Goal: Complete application form: Complete application form

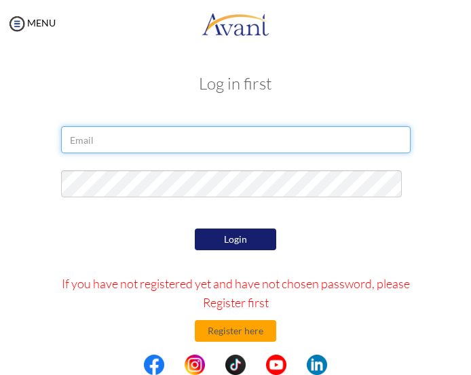
click at [223, 139] on input "email" at bounding box center [235, 139] width 349 height 27
type input "[EMAIL_ADDRESS][DOMAIN_NAME]"
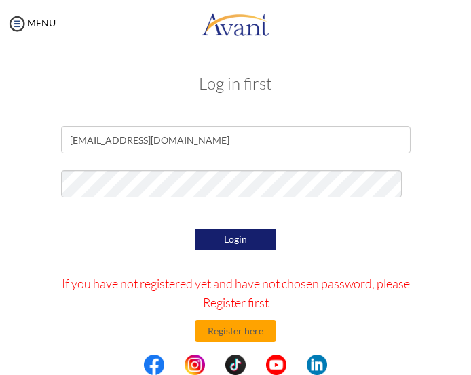
click at [271, 234] on button "Login" at bounding box center [235, 240] width 81 height 22
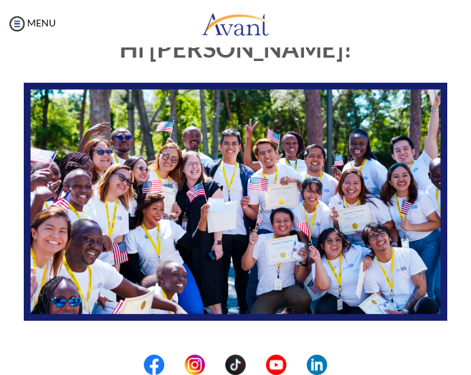
scroll to position [250, 0]
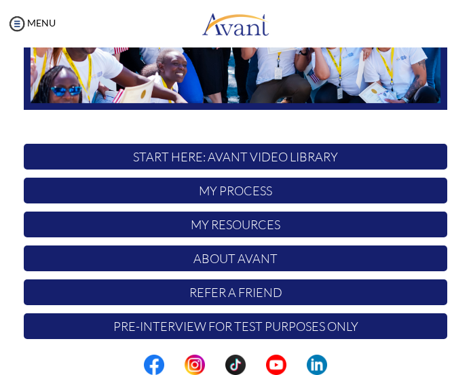
click at [229, 144] on p "START HERE: Avant Video Library" at bounding box center [235, 157] width 423 height 26
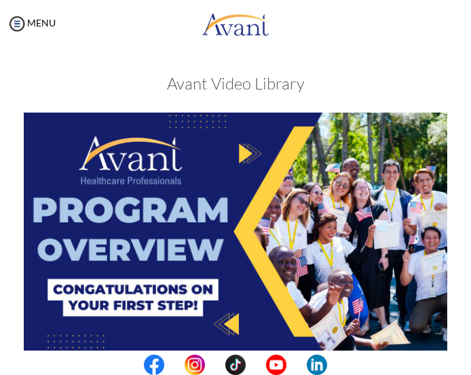
click at [254, 162] on img at bounding box center [235, 232] width 423 height 238
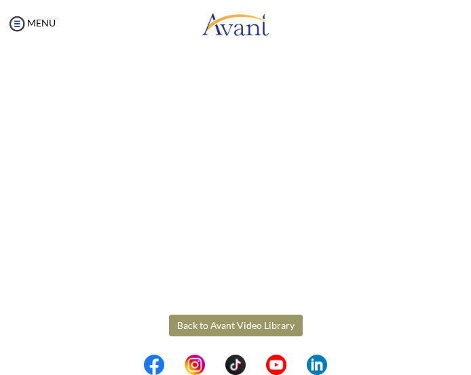
scroll to position [90, 0]
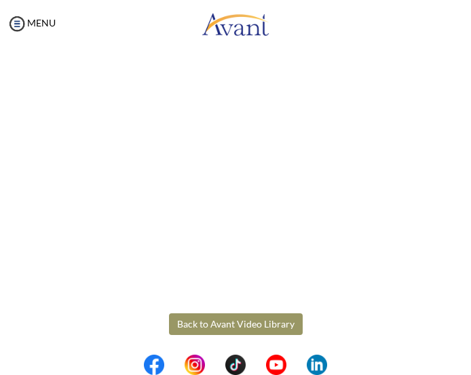
click at [285, 316] on body "Maintenance break. Please come back in 2 hours. MENU My Status What is the next…" at bounding box center [235, 187] width 471 height 375
click at [223, 314] on button "Back to Avant Video Library" at bounding box center [236, 325] width 134 height 22
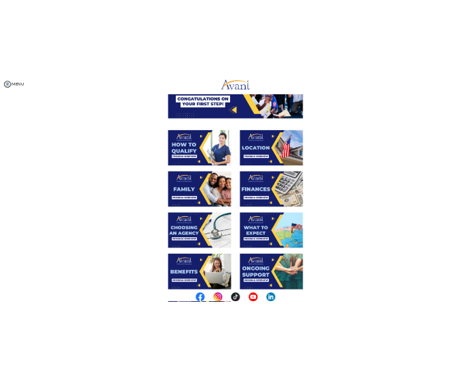
scroll to position [1, 0]
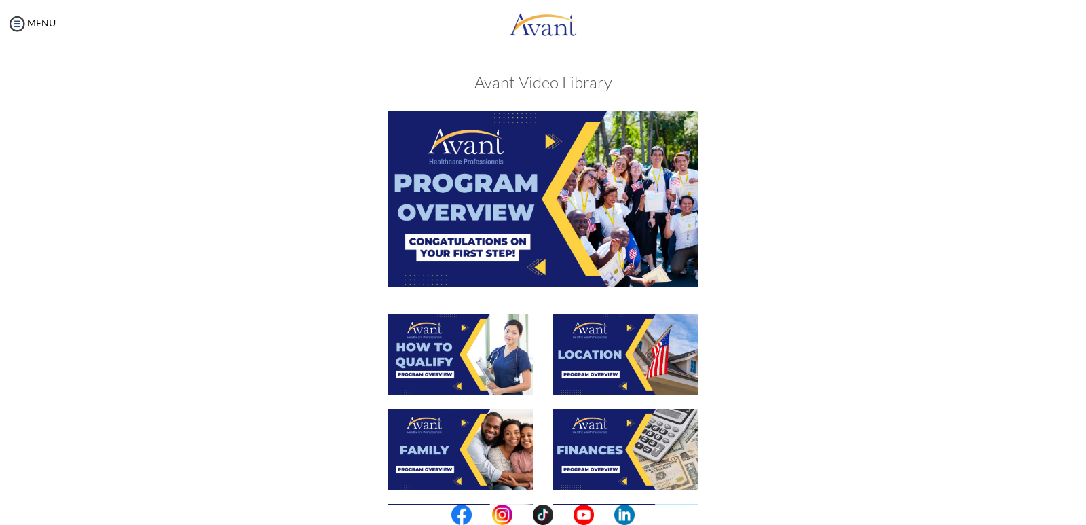
click at [470, 342] on img at bounding box center [459, 354] width 145 height 81
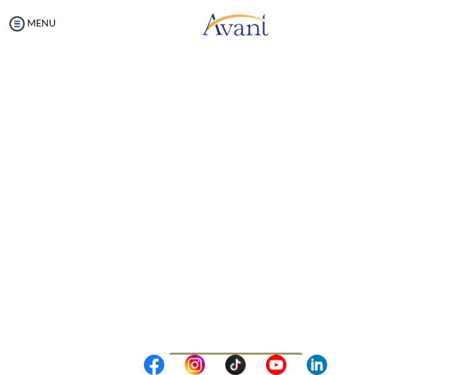
scroll to position [68, 0]
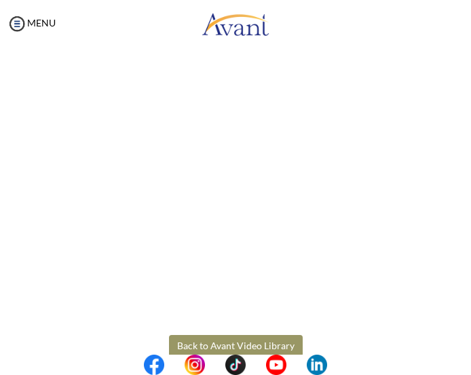
click at [248, 342] on body "Maintenance break. Please come back in 2 hours. MENU My Status What is the next…" at bounding box center [235, 187] width 471 height 375
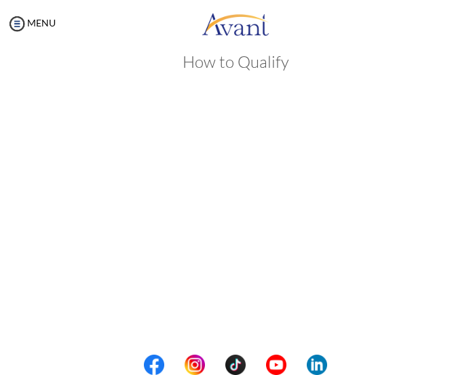
scroll to position [90, 0]
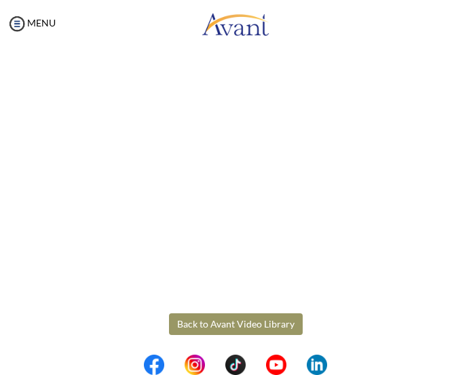
click at [270, 316] on button "Back to Avant Video Library" at bounding box center [236, 325] width 134 height 22
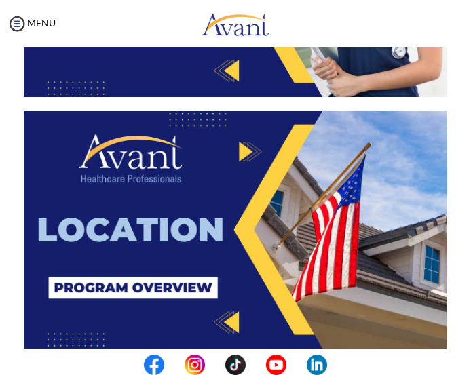
scroll to position [543, 0]
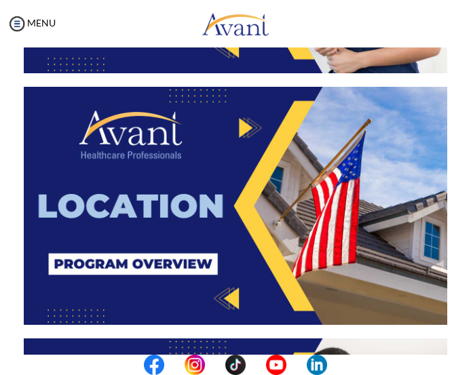
drag, startPoint x: 238, startPoint y: 116, endPoint x: 193, endPoint y: 149, distance: 55.2
click at [193, 149] on img at bounding box center [235, 206] width 423 height 238
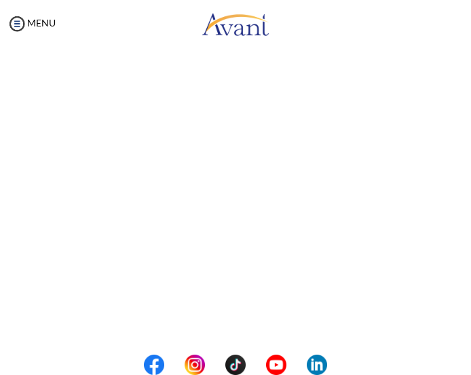
scroll to position [90, 0]
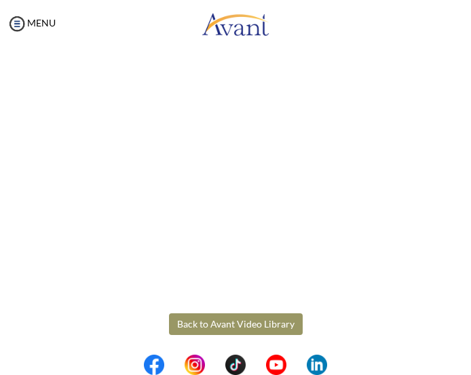
click at [283, 312] on body "Maintenance break. Please come back in 2 hours. MENU My Status What is the next…" at bounding box center [235, 187] width 471 height 375
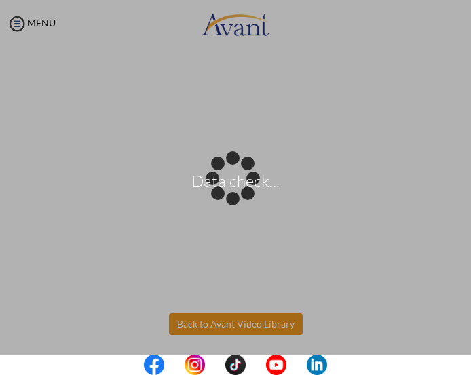
click at [227, 319] on body "Data check... Maintenance break. Please come back in 2 hours. MENU My Status Wh…" at bounding box center [235, 187] width 471 height 375
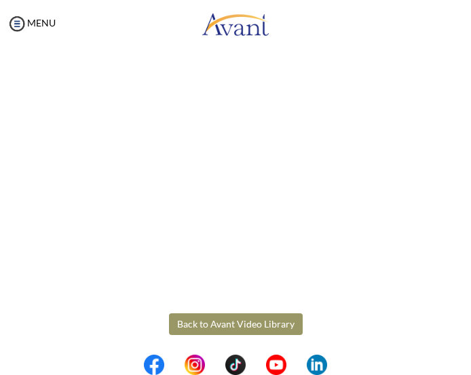
click at [252, 320] on button "Back to Avant Video Library" at bounding box center [236, 325] width 134 height 22
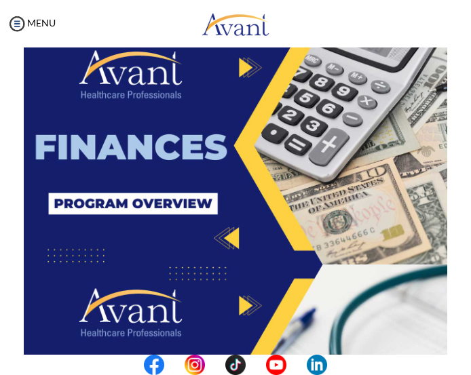
scroll to position [1086, 0]
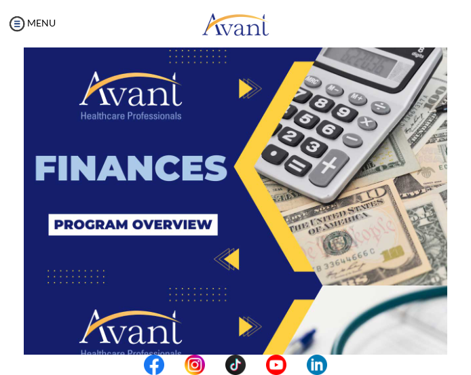
click at [252, 153] on img at bounding box center [235, 167] width 423 height 238
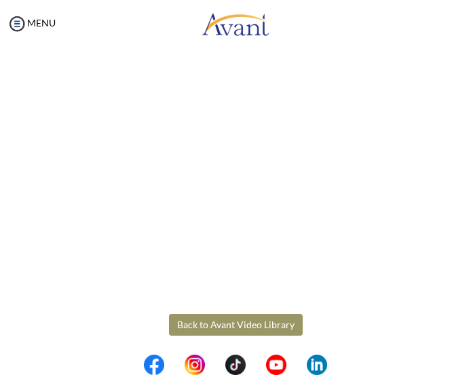
scroll to position [90, 0]
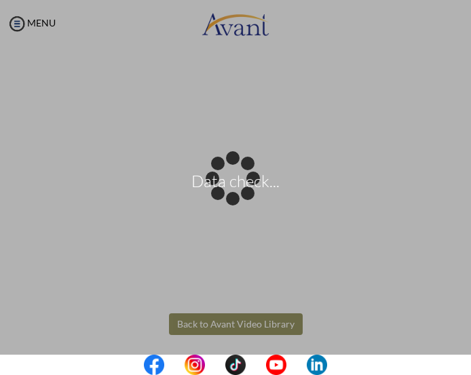
click at [216, 318] on body "Data check... Maintenance break. Please come back in 2 hours. MENU My Status Wh…" at bounding box center [235, 187] width 471 height 375
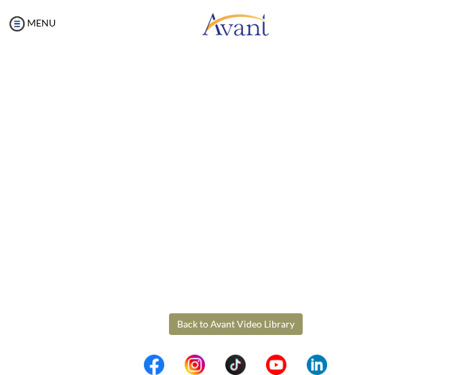
click at [218, 318] on button "Back to Avant Video Library" at bounding box center [236, 325] width 134 height 22
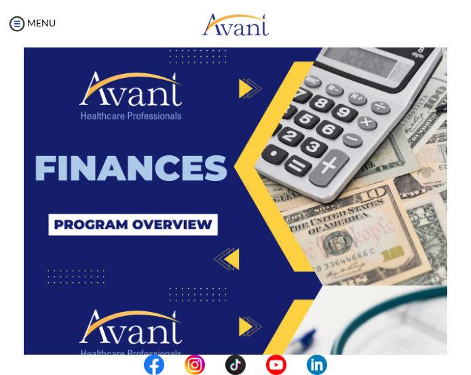
scroll to position [1357, 0]
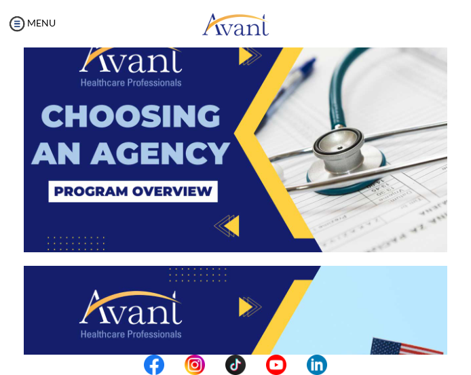
click at [221, 124] on img at bounding box center [235, 133] width 423 height 238
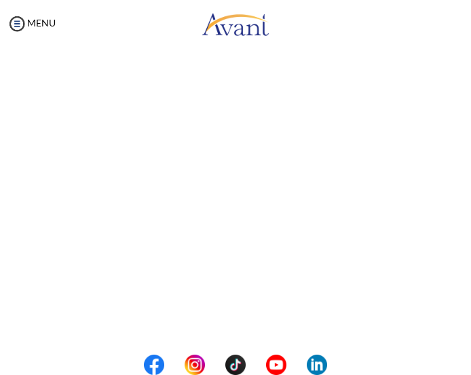
scroll to position [167, 0]
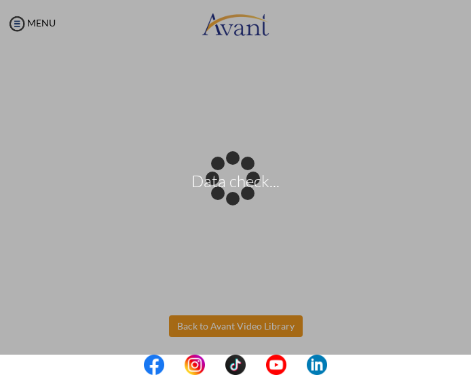
click at [260, 318] on body "Data check... Maintenance break. Please come back in 2 hours. MENU My Status Wh…" at bounding box center [235, 187] width 471 height 375
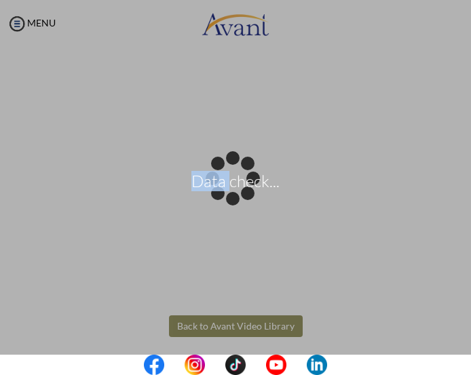
click at [245, 197] on div "Data check..." at bounding box center [235, 187] width 19 height 19
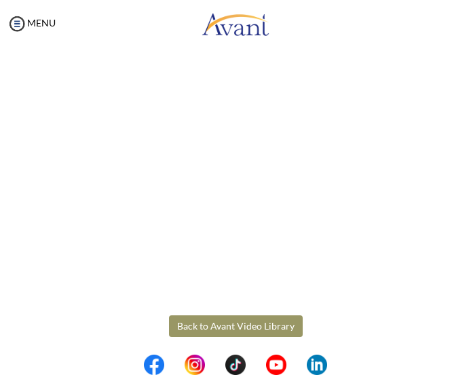
click at [255, 328] on button "Back to Avant Video Library" at bounding box center [236, 327] width 134 height 22
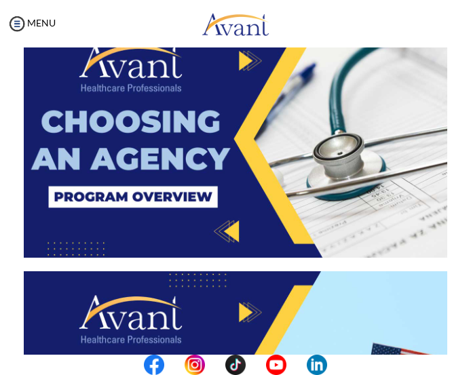
scroll to position [1493, 0]
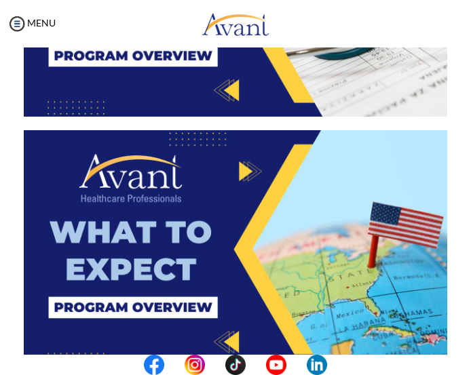
click at [178, 260] on img at bounding box center [235, 249] width 423 height 238
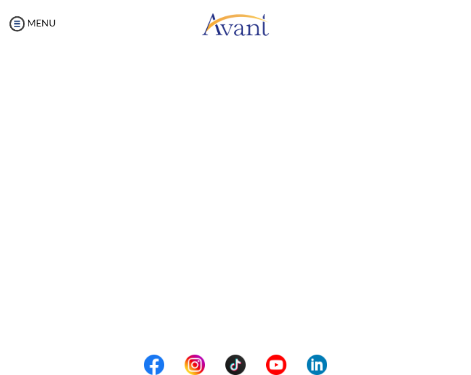
scroll to position [167, 0]
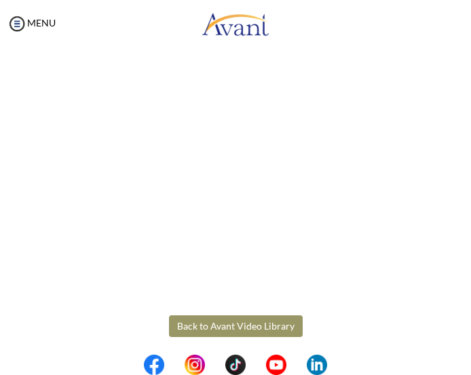
click at [263, 321] on body "Maintenance break. Please come back in 2 hours. MENU My Status What is the next…" at bounding box center [235, 187] width 471 height 375
click at [232, 316] on button "Back to Avant Video Library" at bounding box center [236, 327] width 134 height 22
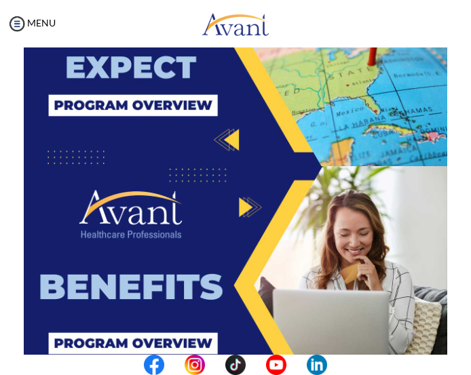
scroll to position [1697, 0]
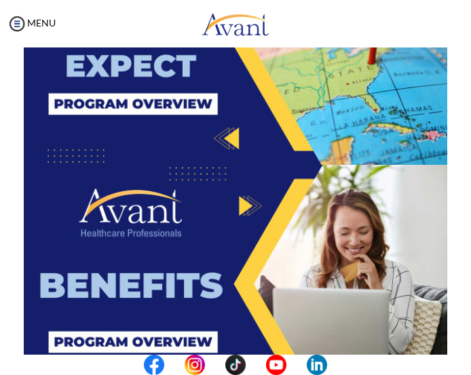
click at [235, 282] on img at bounding box center [235, 284] width 423 height 238
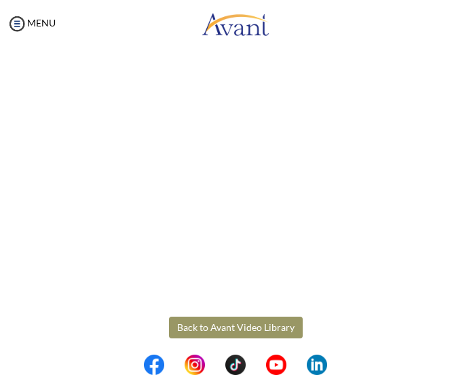
scroll to position [167, 0]
click at [258, 315] on body "Maintenance break. Please come back in 2 hours. MENU My Status What is the next…" at bounding box center [235, 187] width 471 height 375
click at [257, 321] on button "Back to Avant Video Library" at bounding box center [236, 327] width 134 height 22
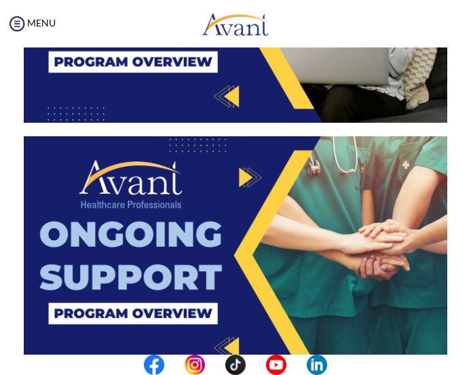
scroll to position [1968, 0]
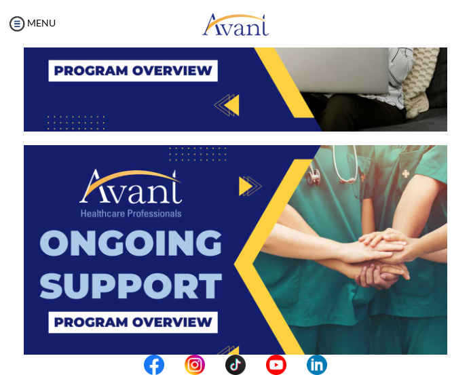
click at [186, 216] on img at bounding box center [235, 264] width 423 height 238
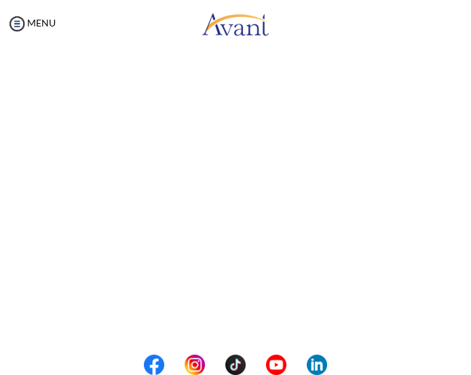
scroll to position [167, 0]
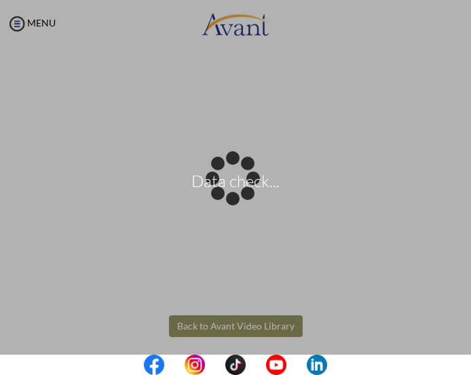
click at [202, 326] on body "Data check... Maintenance break. Please come back in 2 hours. MENU My Status Wh…" at bounding box center [235, 187] width 471 height 375
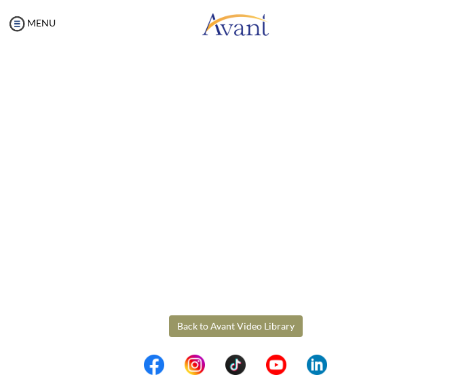
click at [265, 320] on button "Back to Avant Video Library" at bounding box center [236, 327] width 134 height 22
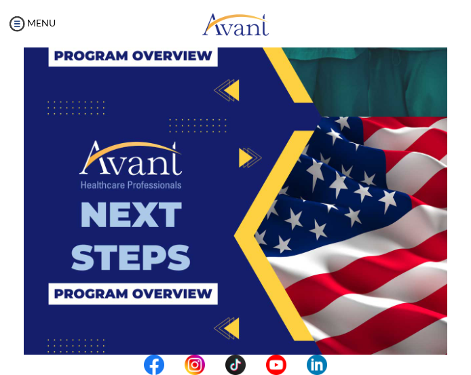
scroll to position [2239, 0]
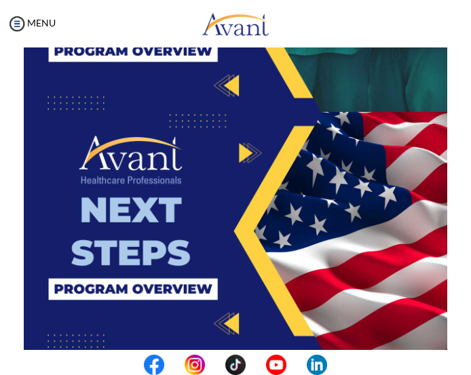
click at [223, 210] on img at bounding box center [235, 231] width 423 height 238
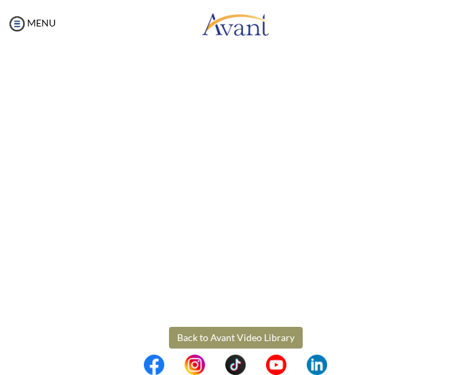
scroll to position [167, 0]
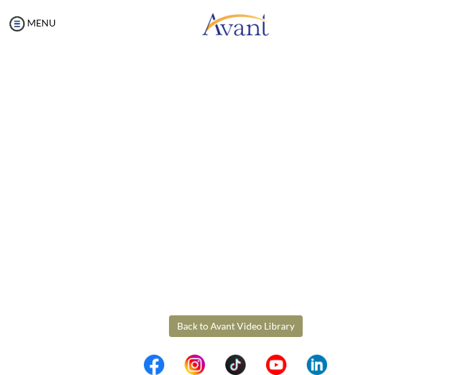
click at [290, 319] on body "Maintenance break. Please come back in 2 hours. MENU My Status What is the next…" at bounding box center [235, 187] width 471 height 375
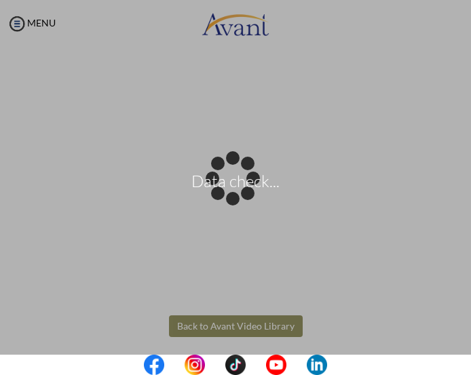
click at [245, 197] on div "Data check..." at bounding box center [235, 187] width 19 height 19
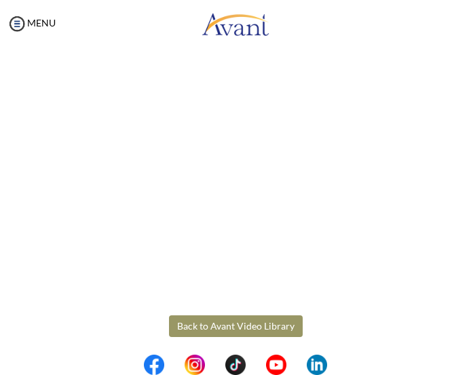
click at [284, 321] on button "Back to Avant Video Library" at bounding box center [236, 327] width 134 height 22
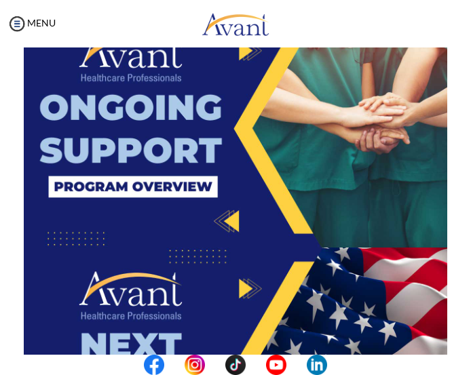
scroll to position [2313, 0]
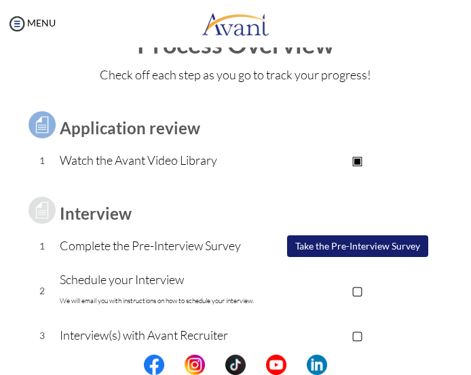
scroll to position [0, 0]
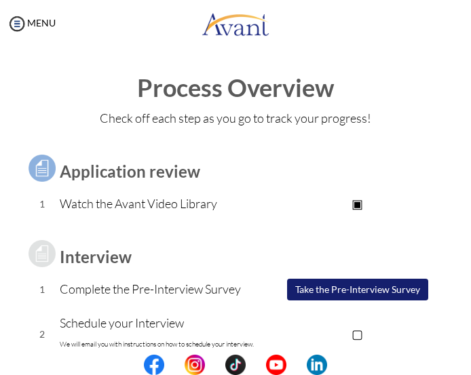
click at [324, 286] on button "Take the Pre-Interview Survey" at bounding box center [357, 290] width 141 height 22
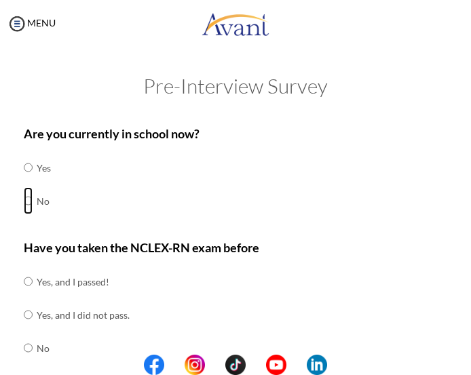
click at [29, 202] on input "radio" at bounding box center [28, 200] width 9 height 27
radio input "true"
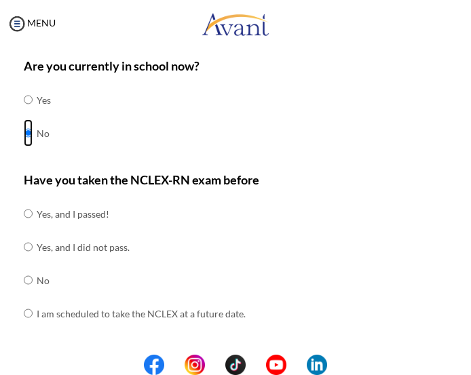
scroll to position [136, 0]
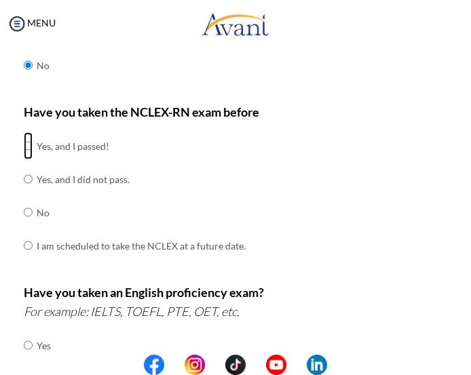
click at [26, 149] on input "radio" at bounding box center [28, 145] width 9 height 27
radio input "true"
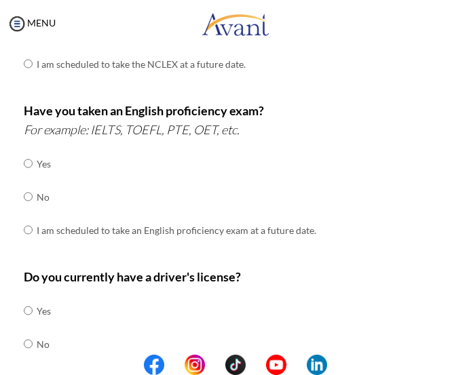
scroll to position [339, 0]
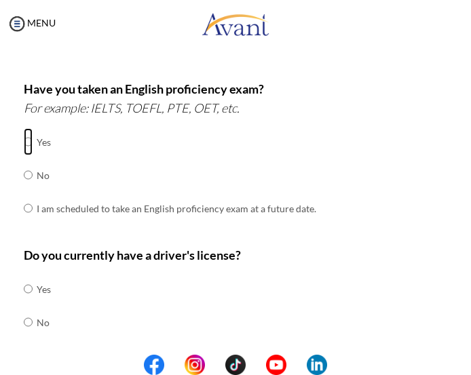
click at [27, 148] on input "radio" at bounding box center [28, 141] width 9 height 27
radio input "true"
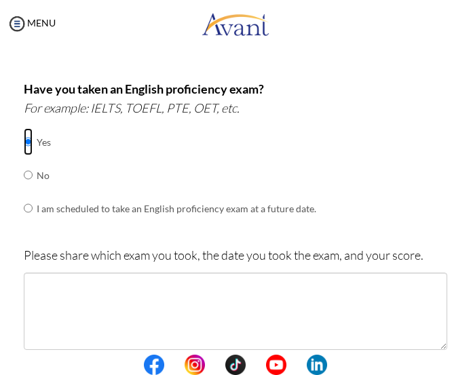
scroll to position [407, 0]
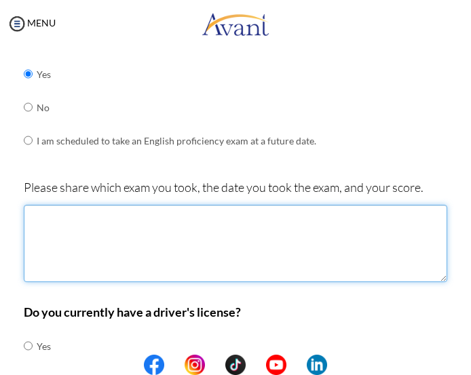
click at [277, 219] on textarea at bounding box center [235, 243] width 423 height 77
type textarea "i"
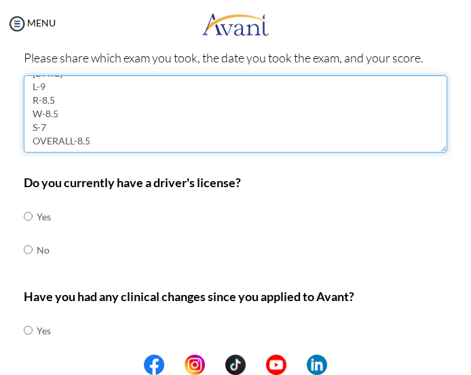
scroll to position [543, 0]
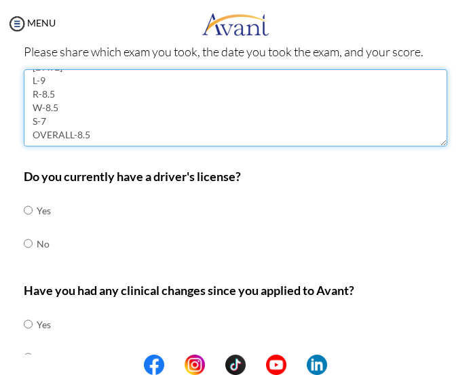
type textarea "IELTS [DATE] L-9 R-8.5 W-8.5 S-7 OVERALL-8.5"
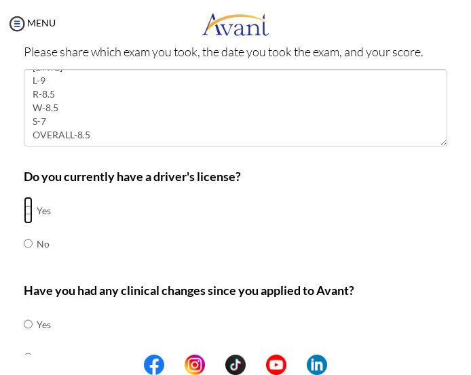
click at [32, 210] on input "radio" at bounding box center [28, 210] width 9 height 27
radio input "true"
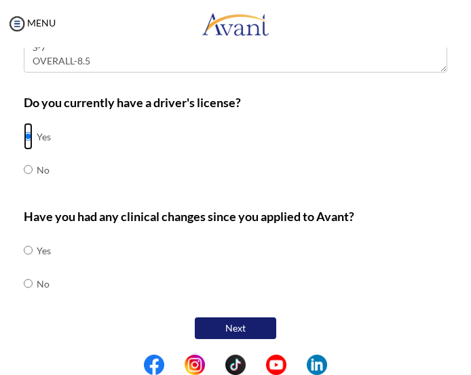
scroll to position [618, 0]
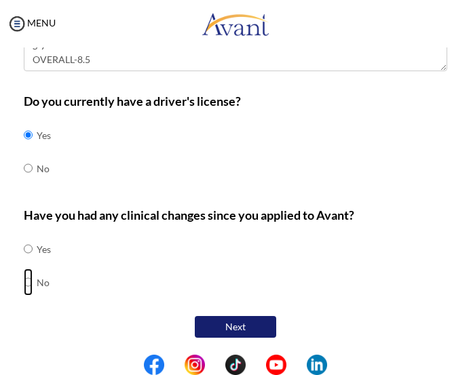
click at [28, 281] on input "radio" at bounding box center [28, 282] width 9 height 27
radio input "true"
click at [44, 256] on td "Yes" at bounding box center [44, 249] width 14 height 33
click at [42, 254] on td "Yes" at bounding box center [44, 249] width 14 height 33
click at [35, 253] on td at bounding box center [35, 249] width 4 height 33
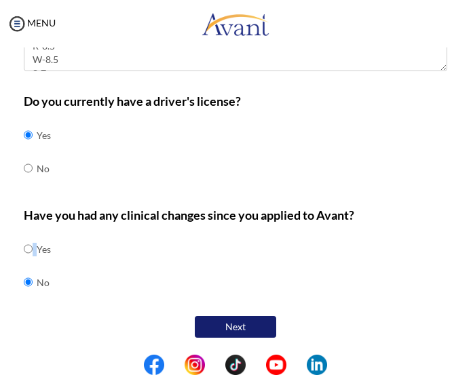
click at [33, 252] on td at bounding box center [35, 249] width 4 height 33
click at [30, 249] on input "radio" at bounding box center [28, 248] width 9 height 27
radio input "true"
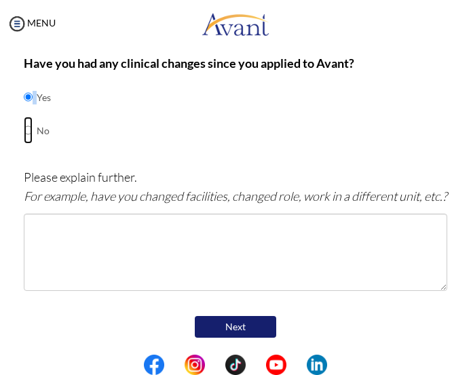
click at [28, 117] on input "radio" at bounding box center [28, 130] width 9 height 27
radio input "true"
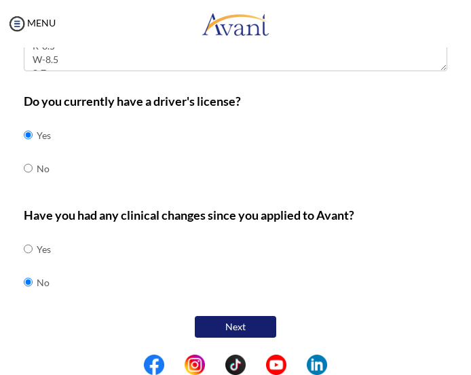
click at [113, 253] on div "Have you had any clinical changes since you applied to Avant? Yes No" at bounding box center [235, 259] width 423 height 107
click at [229, 333] on button "Next" at bounding box center [235, 327] width 81 height 22
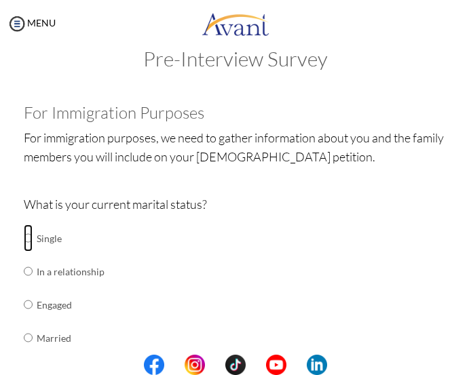
click at [29, 240] on input "radio" at bounding box center [28, 238] width 9 height 27
radio input "true"
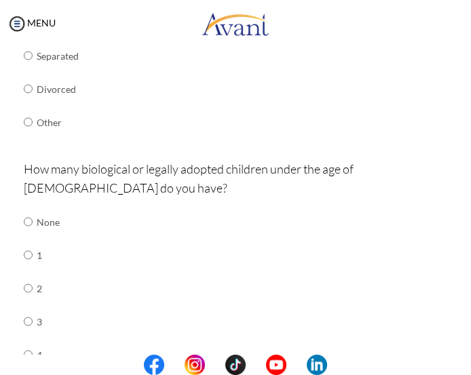
scroll to position [366, 0]
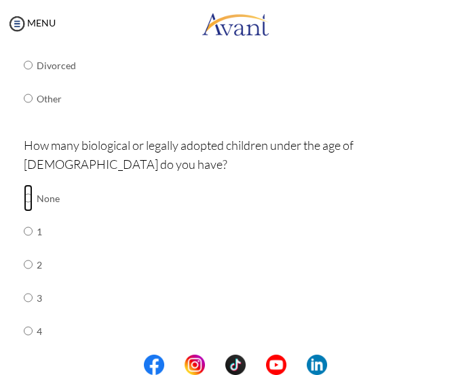
click at [28, 203] on input "radio" at bounding box center [28, 198] width 9 height 27
radio input "true"
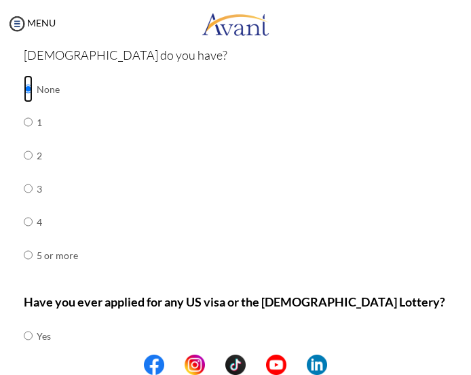
scroll to position [563, 0]
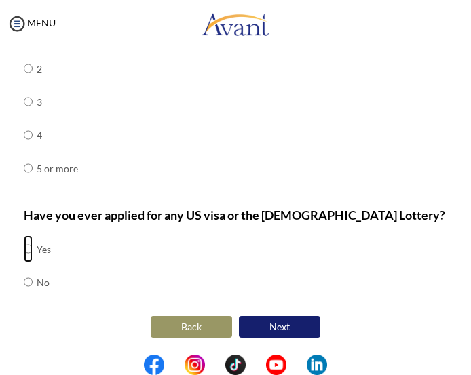
click at [28, 251] on input "radio" at bounding box center [28, 248] width 9 height 27
radio input "true"
click at [267, 320] on button "Next" at bounding box center [279, 327] width 81 height 22
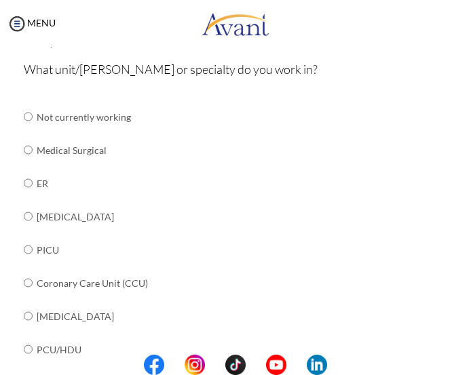
scroll to position [163, 0]
click at [27, 155] on input "radio" at bounding box center [28, 149] width 9 height 27
radio input "true"
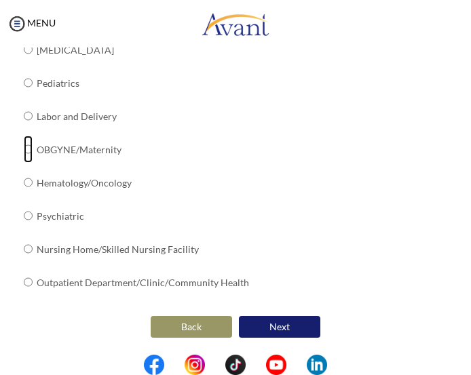
click at [26, 152] on input "radio" at bounding box center [28, 149] width 9 height 27
radio input "true"
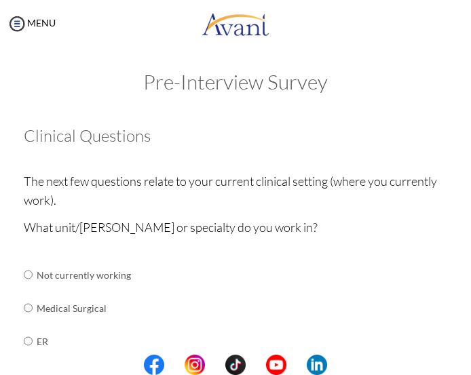
scroll to position [0, 0]
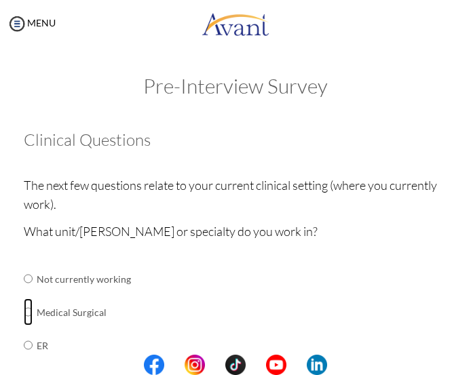
click at [29, 306] on input "radio" at bounding box center [28, 312] width 9 height 27
radio input "true"
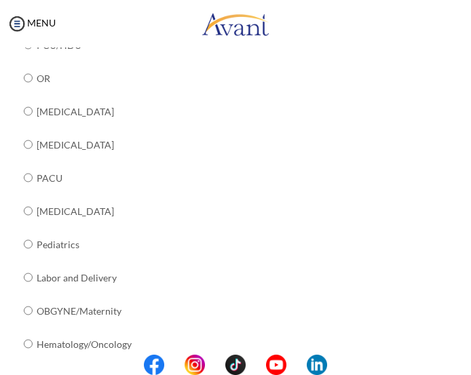
scroll to position [628, 0]
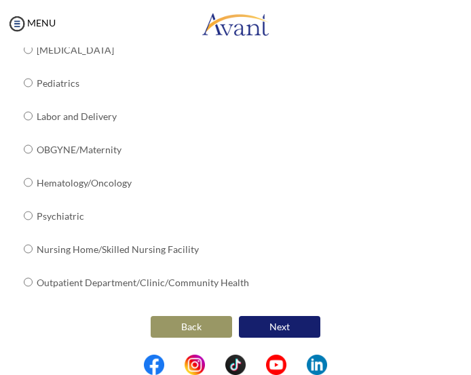
click at [266, 325] on button "Next" at bounding box center [279, 327] width 81 height 22
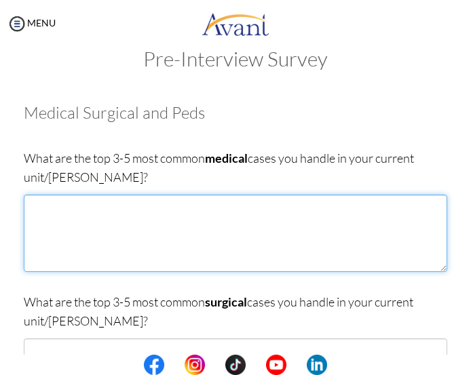
click at [178, 254] on textarea at bounding box center [235, 233] width 423 height 77
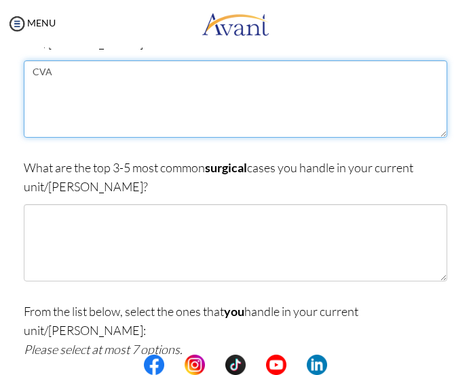
scroll to position [163, 0]
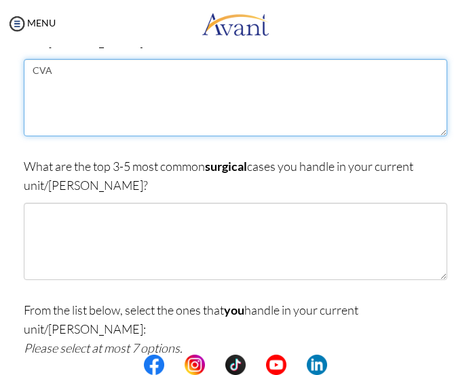
type textarea "CVA"
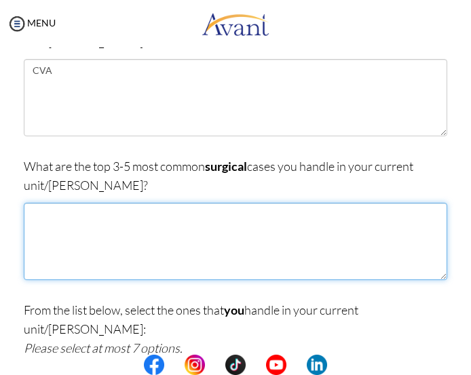
click at [221, 250] on textarea at bounding box center [235, 241] width 423 height 77
click at [115, 231] on textarea "LAP CHOLE NSVD/CS" at bounding box center [235, 241] width 423 height 77
type textarea "LAP CHOLE NSVD/CS [MEDICAL_DATA]"
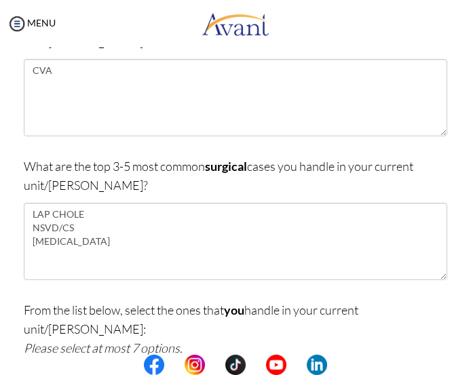
click at [69, 54] on div "What are the top 3-5 most common medical cases you handle in your current unit/…" at bounding box center [235, 81] width 423 height 137
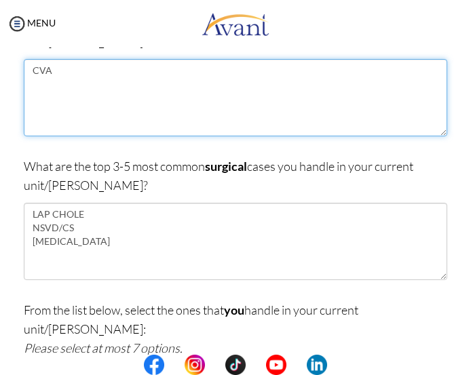
click at [78, 82] on textarea "CVA" at bounding box center [235, 97] width 423 height 77
drag, startPoint x: 54, startPoint y: 74, endPoint x: 10, endPoint y: 71, distance: 44.2
click at [10, 71] on div "My Status What is the next step? We would like you to watch the introductory vi…" at bounding box center [235, 235] width 471 height 375
click at [98, 81] on textarea "CVA" at bounding box center [235, 97] width 423 height 77
drag, startPoint x: 75, startPoint y: 76, endPoint x: 19, endPoint y: 72, distance: 55.8
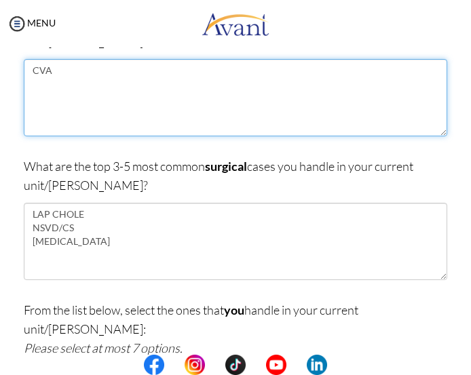
click at [19, 72] on div "Are you currently in school now? Yes No Have you taken the NCLEX-RN exam before…" at bounding box center [236, 321] width 444 height 706
type textarea "d"
click at [89, 81] on textarea "[MEDICAL_DATA] [MEDICAL_DATA]" at bounding box center [235, 97] width 423 height 77
click at [169, 84] on textarea "[MEDICAL_DATA] HYPERTENSION/IVE URGENCY" at bounding box center [235, 97] width 423 height 77
click at [100, 78] on textarea "[MEDICAL_DATA] HYPERTENSION/IVE URGENCY" at bounding box center [235, 97] width 423 height 77
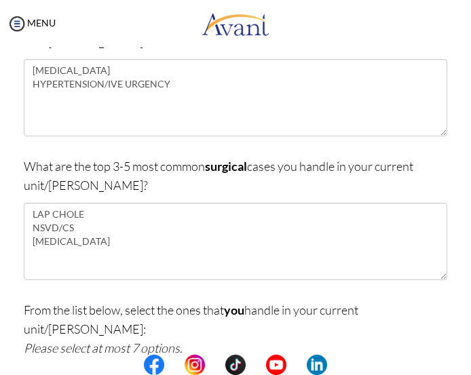
click at [145, 110] on body "Maintenance break. Please come back in 2 hours. MENU My Status What is the next…" at bounding box center [235, 187] width 471 height 375
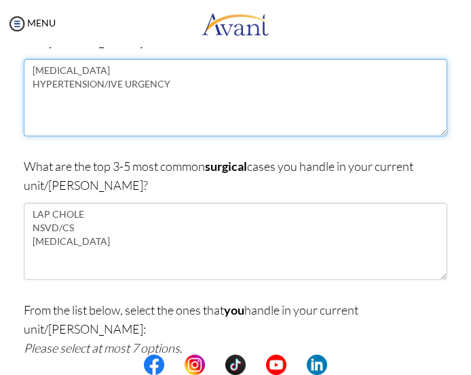
click at [172, 88] on textarea "[MEDICAL_DATA] HYPERTENSION/IVE URGENCY" at bounding box center [235, 97] width 423 height 77
type textarea "[MEDICAL_DATA] HYPERTENSION/IVE URGENCY [MEDICAL_DATA]"
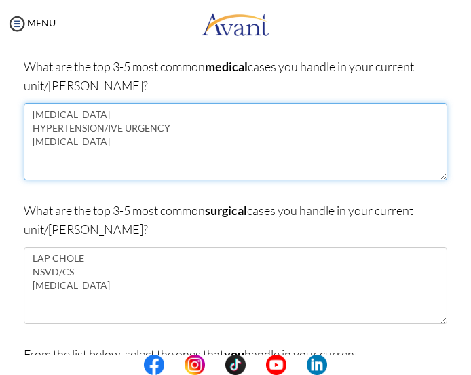
scroll to position [95, 0]
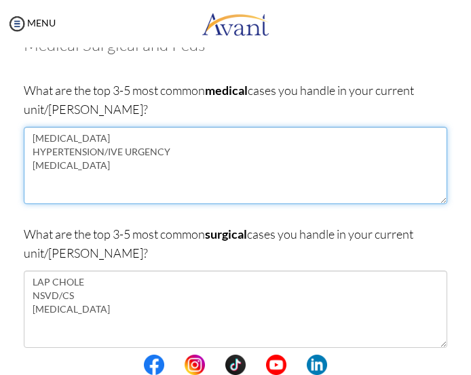
click at [133, 167] on textarea "[MEDICAL_DATA] HYPERTENSION/IVE URGENCY [MEDICAL_DATA]" at bounding box center [235, 165] width 423 height 77
click at [157, 156] on textarea "[MEDICAL_DATA] HYPERTENSION/IVE URGENCY [MEDICAL_DATA]" at bounding box center [235, 165] width 423 height 77
click at [110, 146] on textarea "[MEDICAL_DATA] HYPERTENSION/IVE URGENCY [MEDICAL_DATA]" at bounding box center [235, 165] width 423 height 77
click at [109, 143] on textarea "[MEDICAL_DATA] HYPERTENSION/IVE URGENCY [MEDICAL_DATA]" at bounding box center [235, 165] width 423 height 77
click at [109, 153] on textarea "[MEDICAL_DATA] HYPERTENSION/IVE URGENCY [MEDICAL_DATA]" at bounding box center [235, 165] width 423 height 77
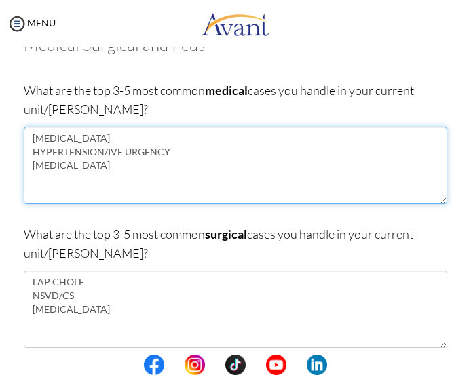
click at [110, 159] on textarea "[MEDICAL_DATA] HYPERTENSION/IVE URGENCY [MEDICAL_DATA]" at bounding box center [235, 165] width 423 height 77
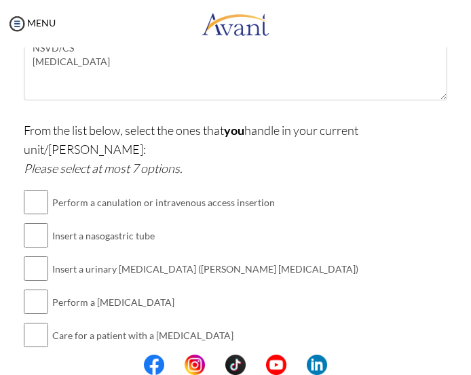
scroll to position [366, 0]
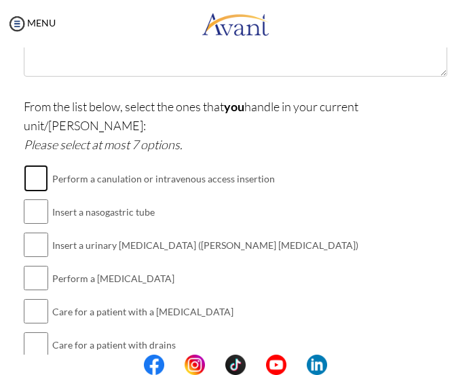
click at [35, 167] on input "checkbox" at bounding box center [36, 178] width 24 height 27
checkbox input "true"
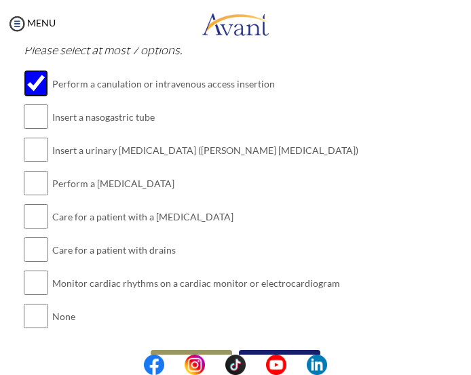
scroll to position [476, 0]
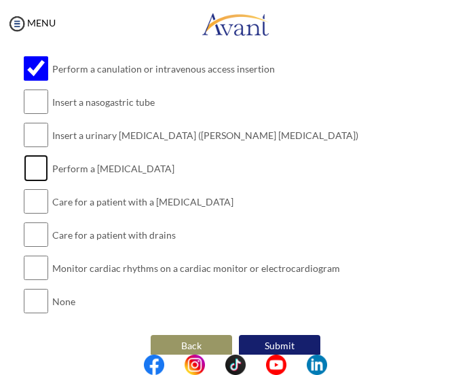
click at [33, 162] on input "checkbox" at bounding box center [36, 168] width 24 height 27
checkbox input "true"
click at [35, 221] on input "checkbox" at bounding box center [36, 234] width 24 height 27
checkbox input "true"
click at [252, 335] on button "Submit" at bounding box center [279, 346] width 81 height 22
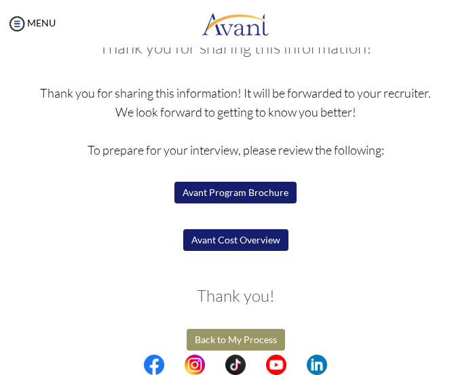
scroll to position [105, 0]
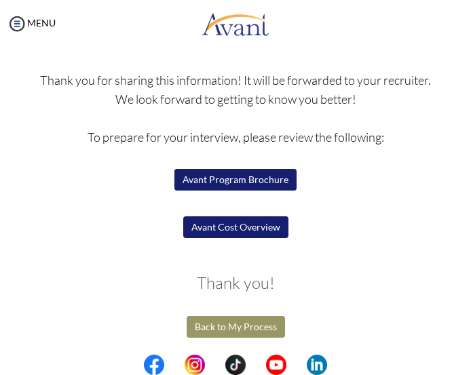
click at [247, 181] on button "Avant Program Brochure" at bounding box center [235, 180] width 122 height 22
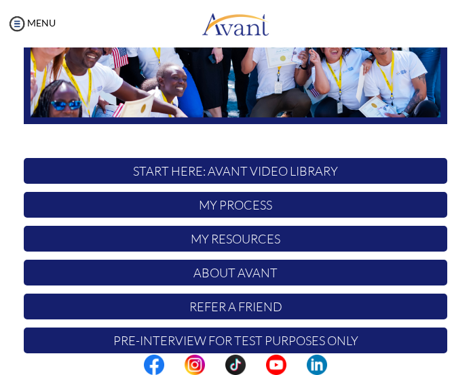
scroll to position [250, 0]
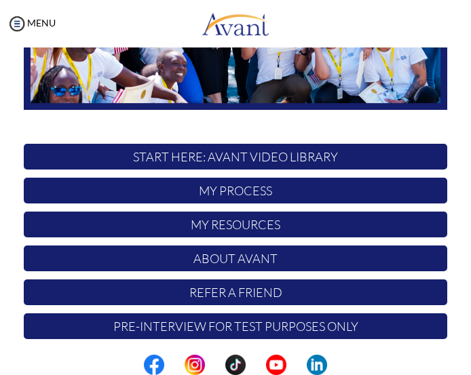
click at [229, 322] on p "Pre-Interview for test purposes only" at bounding box center [235, 327] width 423 height 26
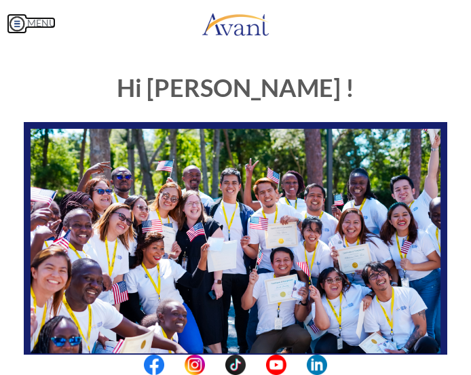
click at [29, 23] on link "MENU" at bounding box center [31, 23] width 49 height 12
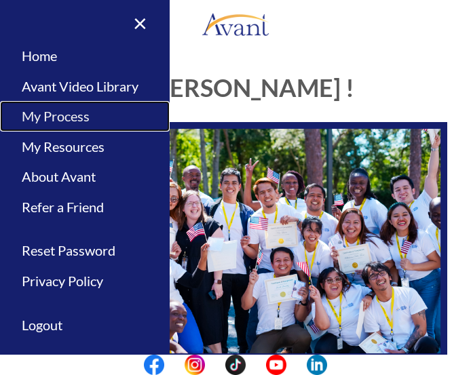
click at [73, 113] on link "My Process" at bounding box center [85, 116] width 170 height 31
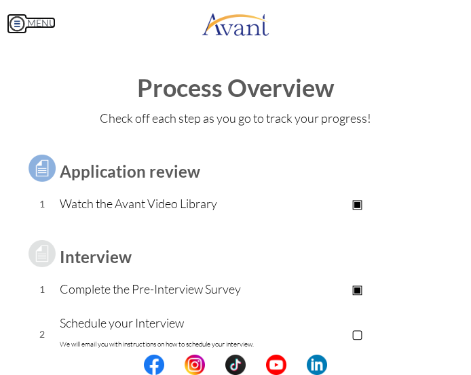
click at [16, 29] on img at bounding box center [17, 24] width 20 height 20
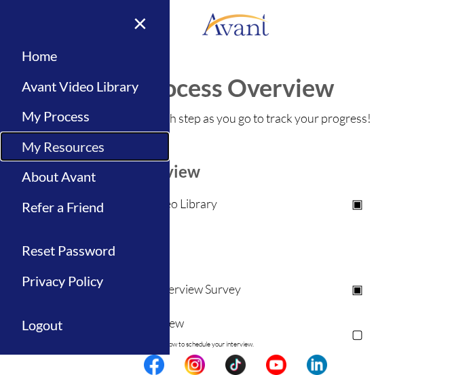
click at [90, 139] on link "My Resources" at bounding box center [85, 147] width 170 height 31
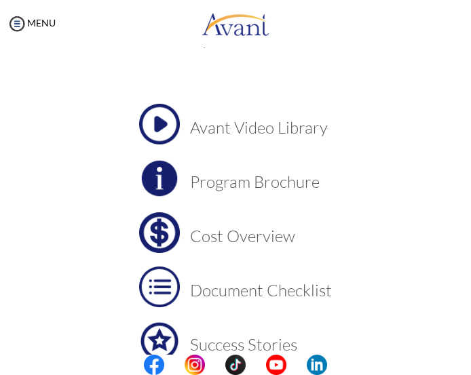
scroll to position [68, 0]
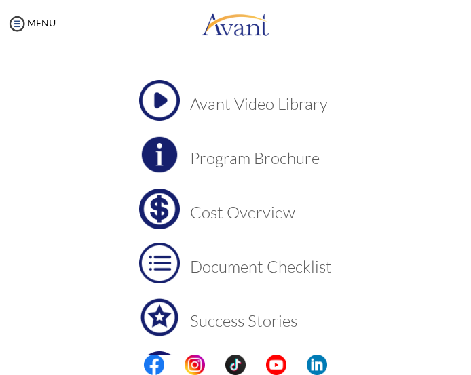
click at [149, 204] on img at bounding box center [159, 209] width 41 height 41
click at [152, 319] on img at bounding box center [159, 317] width 41 height 41
click at [14, 13] on div "MENU" at bounding box center [28, 187] width 56 height 375
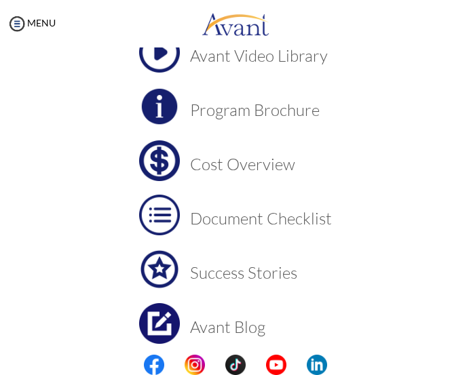
scroll to position [173, 0]
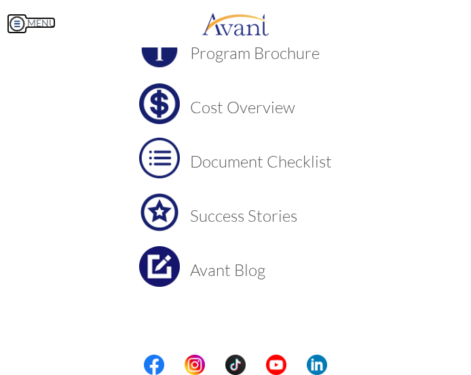
click at [18, 26] on img at bounding box center [17, 24] width 20 height 20
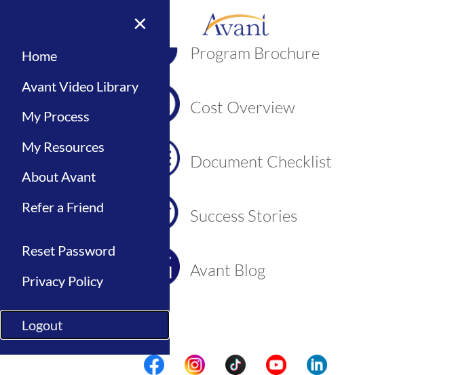
click at [43, 322] on link "Logout" at bounding box center [85, 325] width 170 height 31
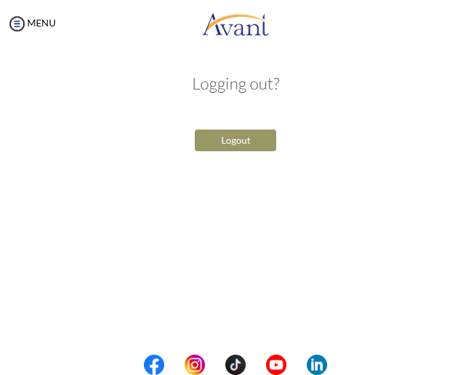
click at [257, 133] on button "Logout" at bounding box center [235, 141] width 81 height 22
